Goal: Task Accomplishment & Management: Manage account settings

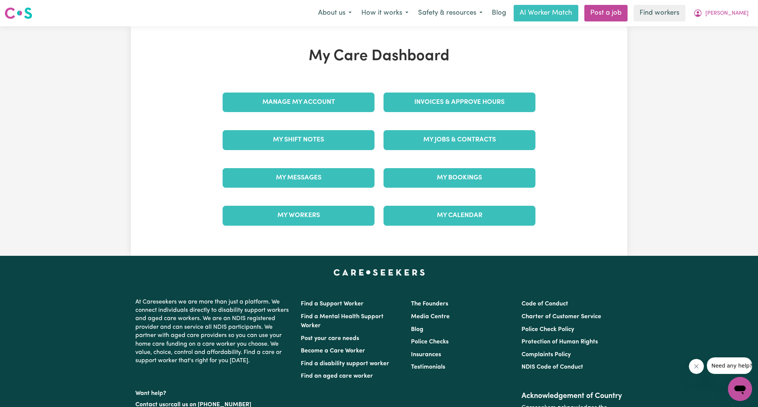
click at [339, 113] on div "Manage My Account" at bounding box center [298, 102] width 161 height 38
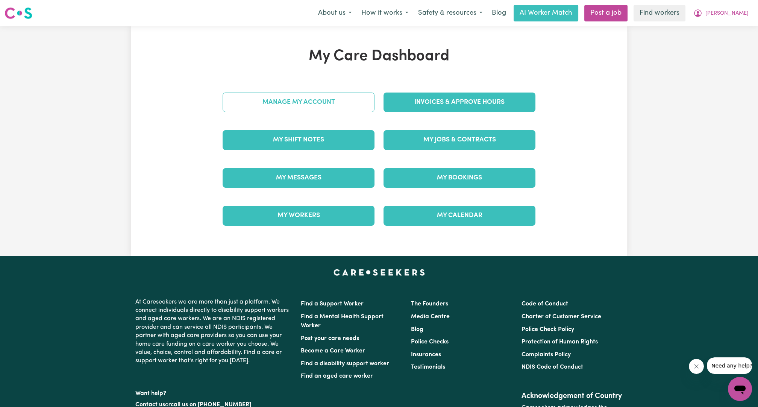
click at [334, 106] on link "Manage My Account" at bounding box center [299, 103] width 152 height 20
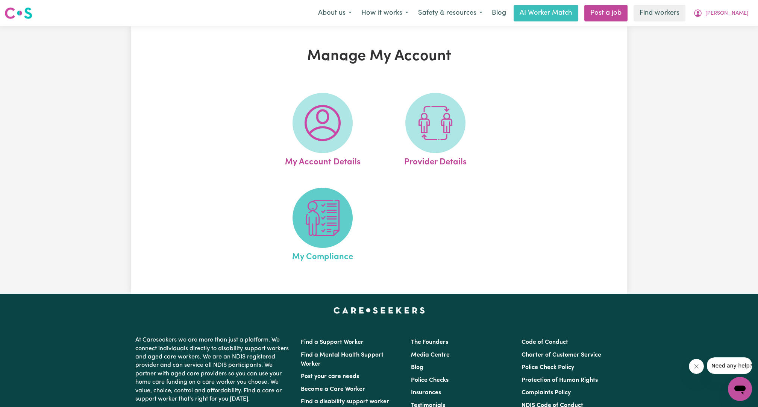
click at [325, 207] on img at bounding box center [323, 218] width 36 height 36
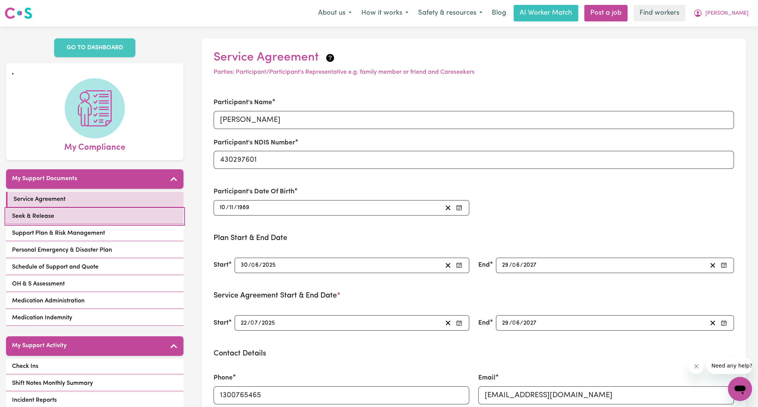
click at [74, 209] on link "Seek & Release" at bounding box center [95, 216] width 178 height 15
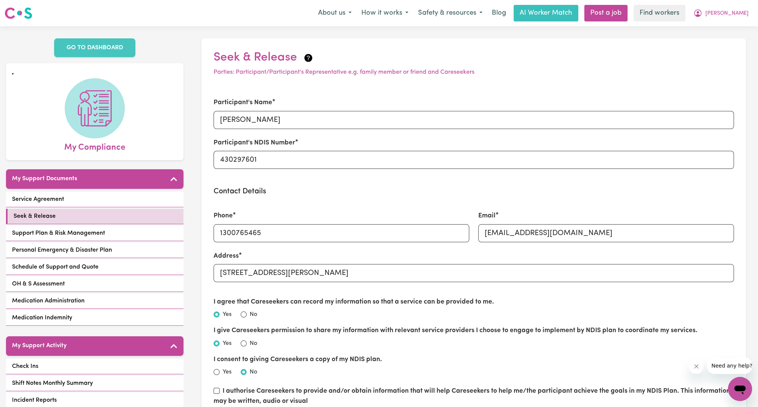
click at [750, 21] on div "Menu About us How it works Safety & resources Blog AI Worker Match Post a job F…" at bounding box center [379, 13] width 758 height 17
click at [745, 17] on span "[PERSON_NAME]" at bounding box center [727, 13] width 43 height 8
click at [735, 39] on link "Logout" at bounding box center [723, 43] width 59 height 14
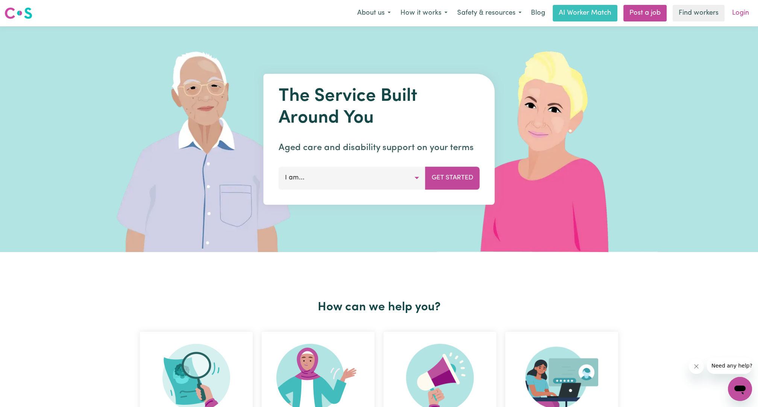
click at [745, 13] on link "Login" at bounding box center [741, 13] width 26 height 17
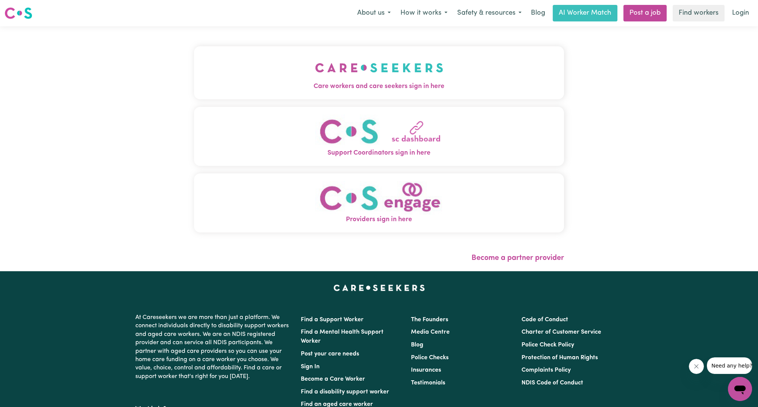
click at [362, 64] on img "Care workers and care seekers sign in here" at bounding box center [379, 68] width 128 height 28
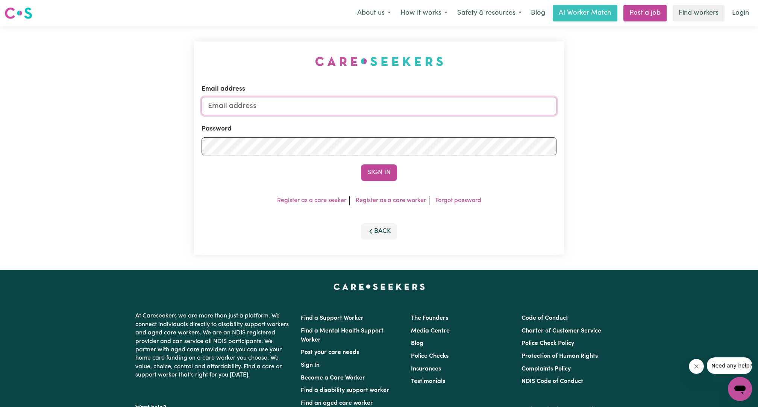
click at [370, 105] on input "Email address" at bounding box center [379, 106] width 355 height 18
drag, startPoint x: 248, startPoint y: 107, endPoint x: 479, endPoint y: 127, distance: 232.2
click at [479, 127] on form "Email address [EMAIL_ADDRESS][PERSON_NAME][DOMAIN_NAME] Password Sign In" at bounding box center [379, 132] width 355 height 97
type input "superuser~[EMAIL_ADDRESS][DOMAIN_NAME]"
click at [389, 164] on form "Email address superuser~[EMAIL_ADDRESS][DOMAIN_NAME] Password Sign In" at bounding box center [379, 132] width 355 height 97
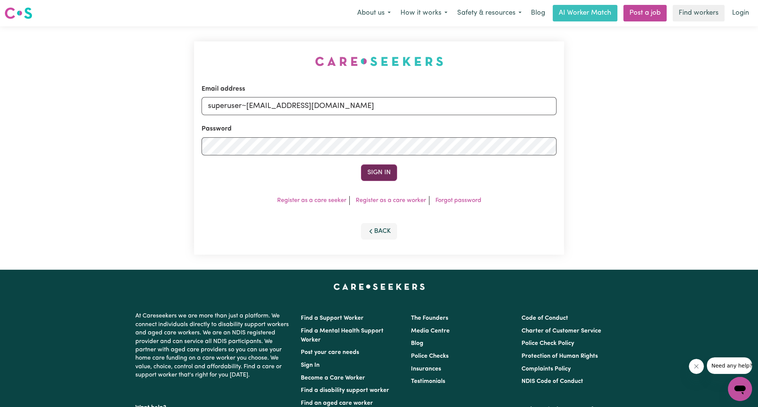
click at [388, 173] on button "Sign In" at bounding box center [379, 172] width 36 height 17
